Goal: Information Seeking & Learning: Learn about a topic

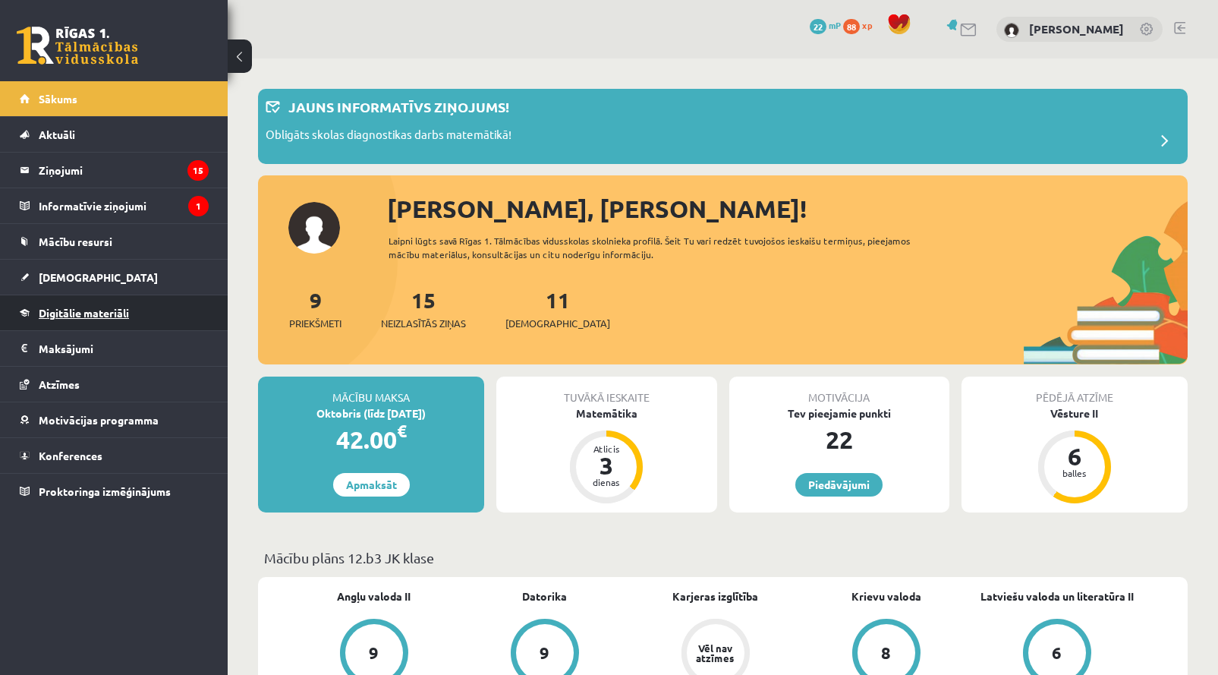
click at [94, 311] on span "Digitālie materiāli" at bounding box center [84, 313] width 90 height 14
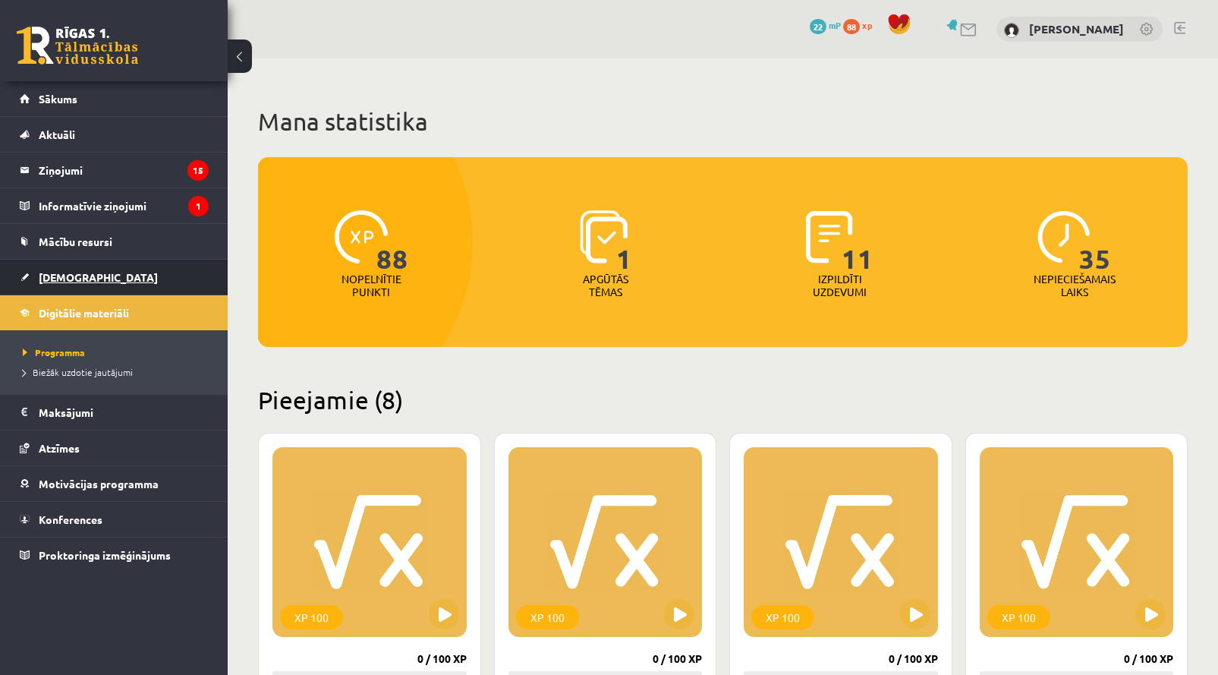
click at [92, 274] on link "[DEMOGRAPHIC_DATA]" at bounding box center [114, 277] width 189 height 35
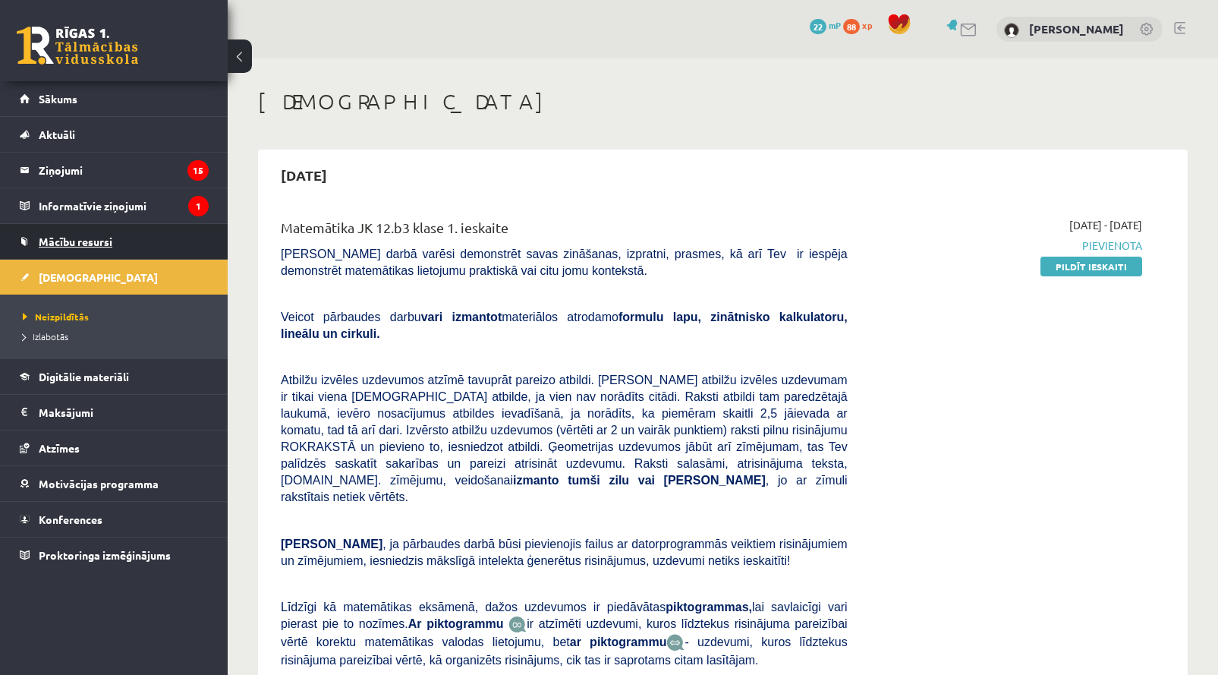
click at [87, 247] on span "Mācību resursi" at bounding box center [76, 242] width 74 height 14
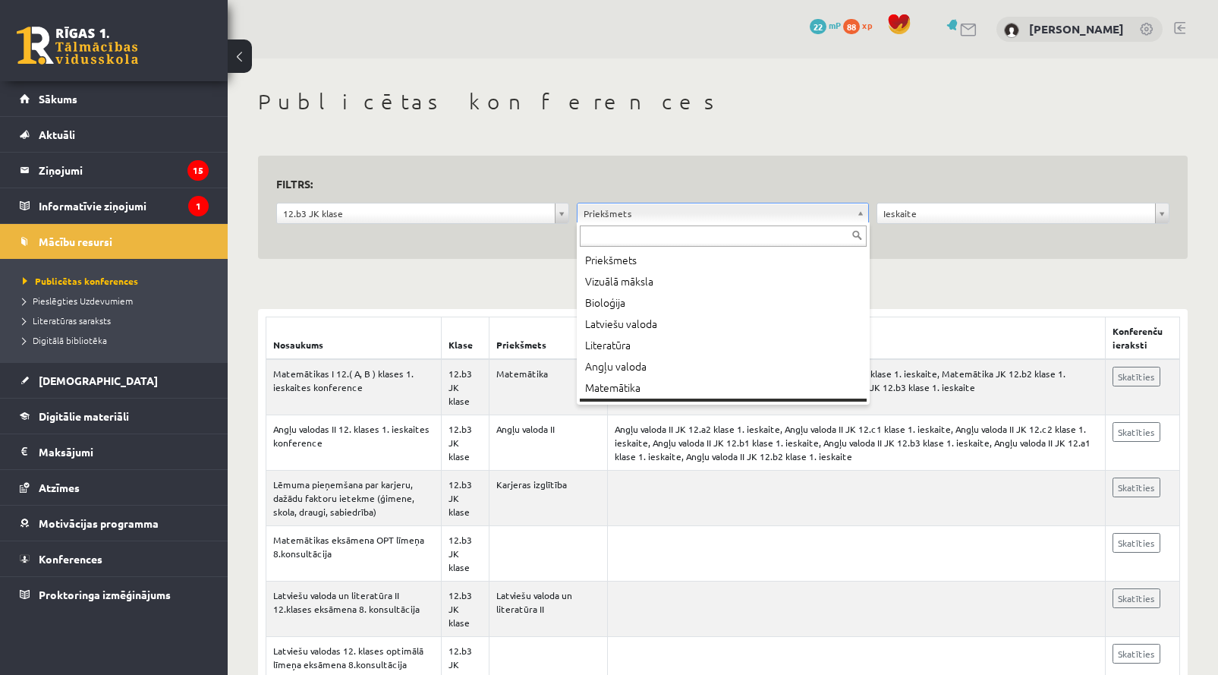
scroll to position [18, 0]
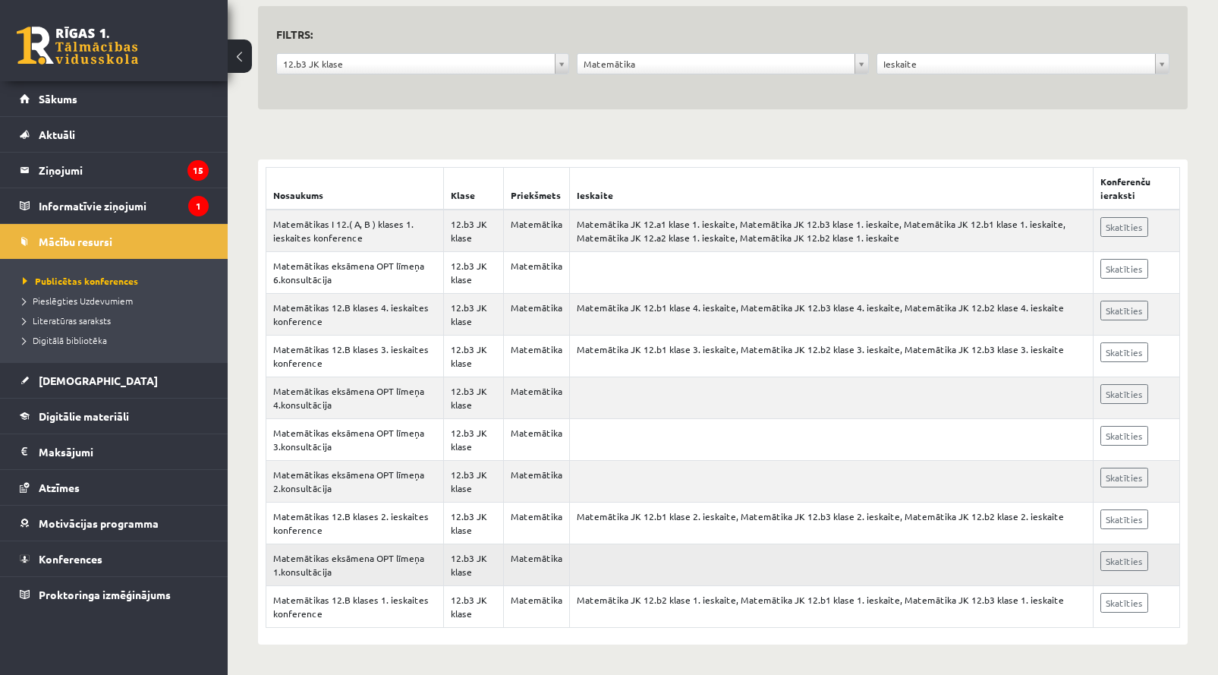
scroll to position [149, 0]
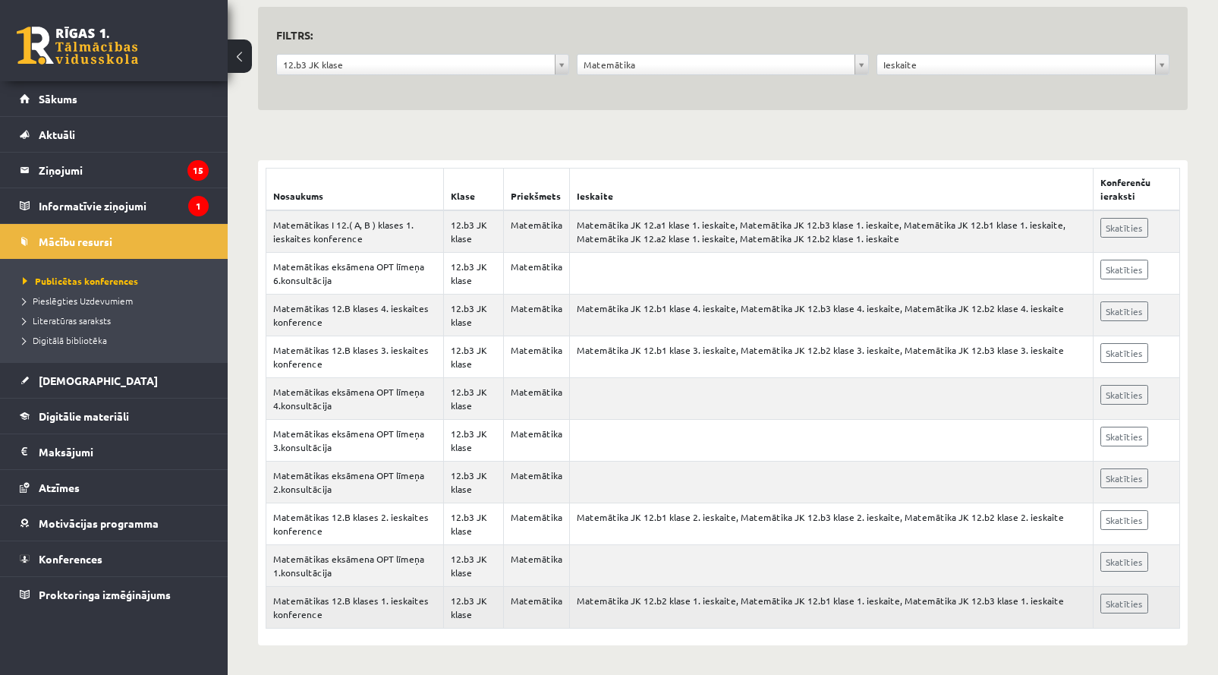
click at [600, 609] on td "Matemātika JK 12.b2 klase 1. ieskaite, Matemātika JK 12.b1 klase 1. ieskaite, M…" at bounding box center [831, 608] width 524 height 42
click at [1149, 606] on link "Skatīties" at bounding box center [1125, 604] width 48 height 20
